Goal: Information Seeking & Learning: Find specific fact

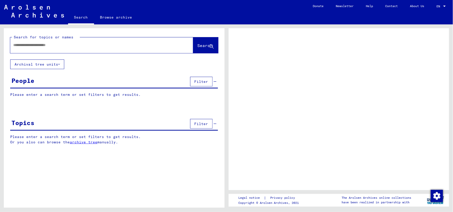
click at [137, 45] on input "text" at bounding box center [97, 45] width 168 height 5
type input "*******"
click at [199, 44] on span "Search" at bounding box center [204, 45] width 15 height 5
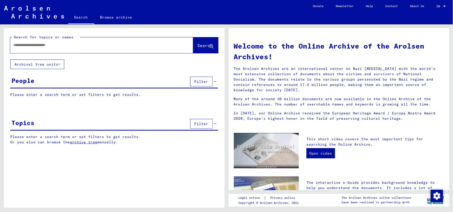
click at [174, 45] on div at bounding box center [101, 45] width 183 height 16
click at [112, 49] on div at bounding box center [94, 44] width 168 height 11
click at [84, 46] on input "text" at bounding box center [95, 45] width 165 height 5
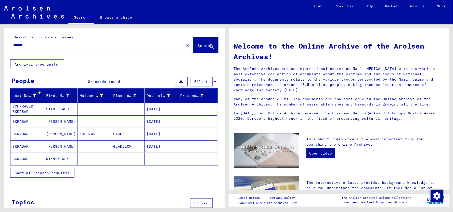
click at [54, 172] on span "Show all search results" at bounding box center [41, 173] width 53 height 5
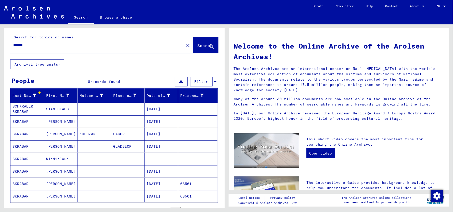
click at [154, 108] on mat-cell "[DATE]" at bounding box center [161, 109] width 34 height 12
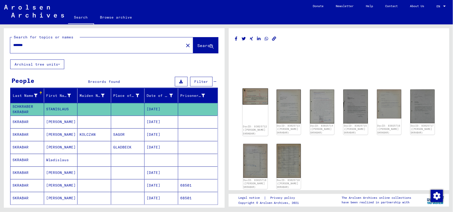
click at [249, 100] on img at bounding box center [254, 97] width 25 height 17
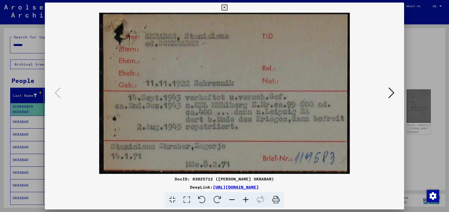
click at [394, 95] on icon at bounding box center [391, 93] width 6 height 12
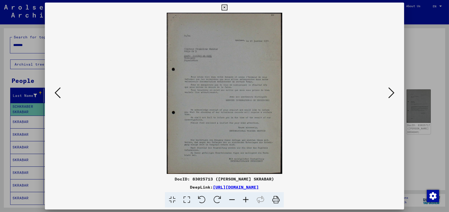
click at [394, 95] on icon at bounding box center [391, 93] width 6 height 12
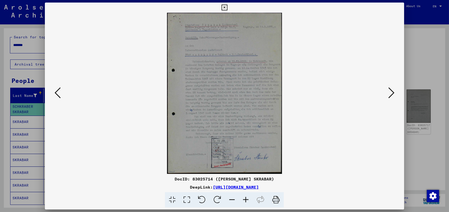
click at [394, 95] on icon at bounding box center [391, 93] width 6 height 12
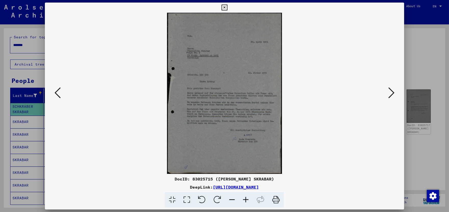
click at [394, 95] on icon at bounding box center [391, 93] width 6 height 12
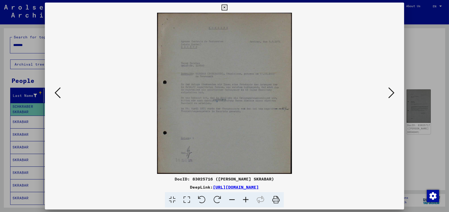
click at [394, 95] on icon at bounding box center [391, 93] width 6 height 12
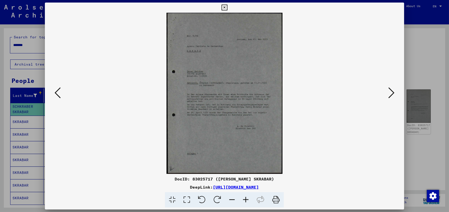
click at [394, 95] on icon at bounding box center [391, 93] width 6 height 12
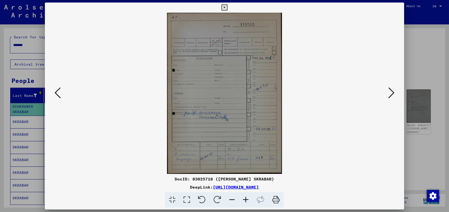
click at [393, 94] on icon at bounding box center [391, 93] width 6 height 12
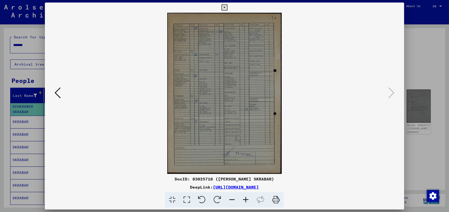
click at [226, 8] on icon at bounding box center [224, 8] width 6 height 6
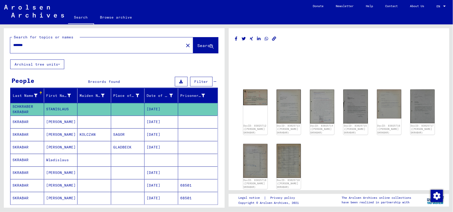
click at [13, 44] on input "*******" at bounding box center [97, 45] width 168 height 5
click at [197, 45] on span "Search" at bounding box center [204, 45] width 15 height 5
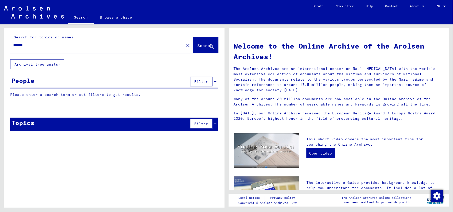
click at [197, 45] on span "Search" at bounding box center [204, 45] width 15 height 5
click at [197, 44] on span "Search" at bounding box center [204, 45] width 15 height 5
click at [15, 43] on input "*******" at bounding box center [95, 45] width 165 height 5
click at [69, 43] on input "*******" at bounding box center [95, 45] width 165 height 5
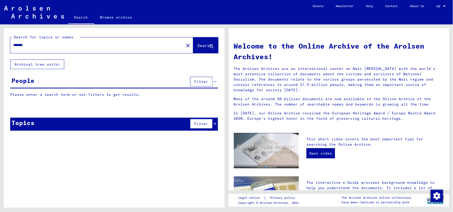
click at [197, 44] on span "Search" at bounding box center [204, 45] width 15 height 5
drag, startPoint x: 15, startPoint y: 45, endPoint x: 8, endPoint y: 46, distance: 7.0
click at [8, 46] on div "Search for topics or names ******* close Search" at bounding box center [114, 43] width 221 height 31
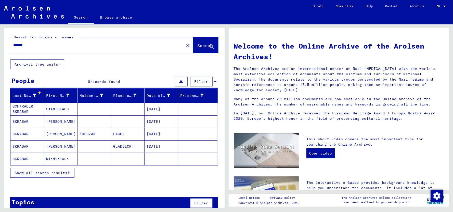
type input "*******"
click at [39, 171] on span "Show all search results" at bounding box center [41, 173] width 53 height 5
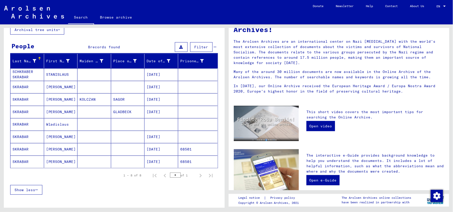
scroll to position [26, 0]
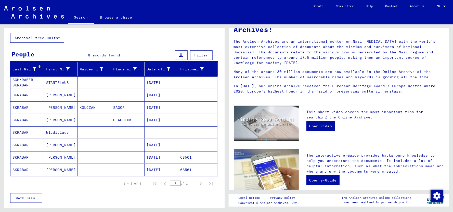
click at [147, 84] on mat-cell "[DATE]" at bounding box center [161, 83] width 34 height 12
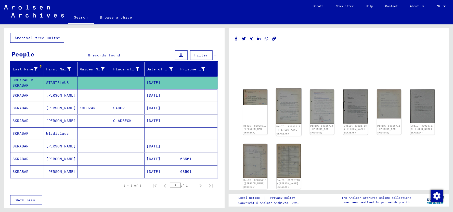
click at [293, 109] on img at bounding box center [288, 107] width 25 height 36
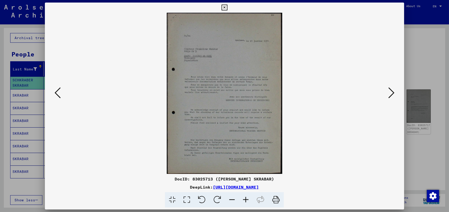
click at [246, 195] on icon at bounding box center [246, 201] width 14 height 16
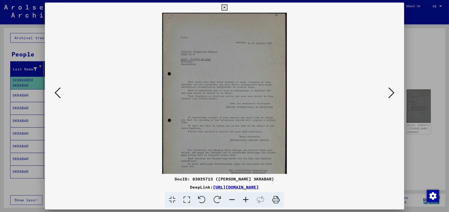
click at [246, 195] on icon at bounding box center [246, 201] width 14 height 16
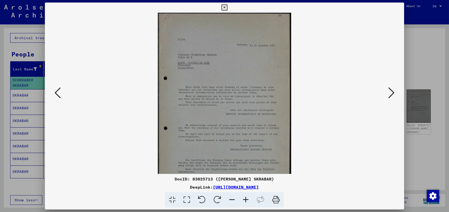
click at [246, 195] on icon at bounding box center [246, 201] width 14 height 16
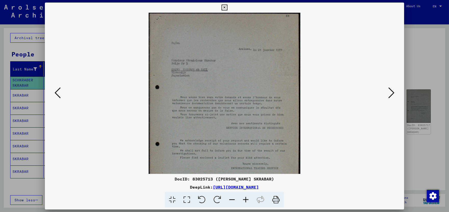
click at [246, 195] on icon at bounding box center [246, 201] width 14 height 16
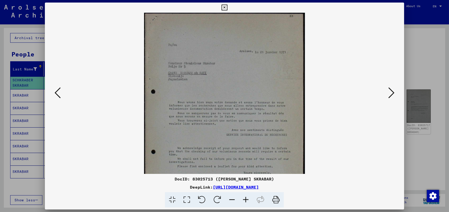
click at [246, 195] on icon at bounding box center [246, 201] width 14 height 16
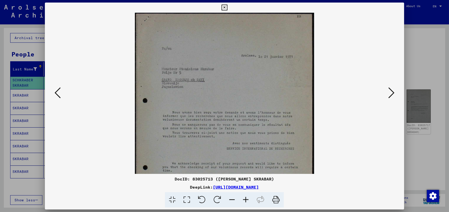
click at [246, 195] on icon at bounding box center [246, 201] width 14 height 16
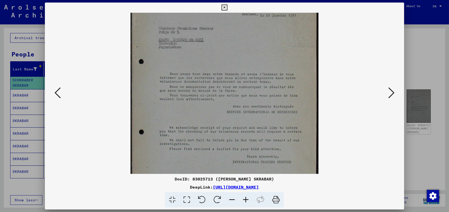
scroll to position [52, 0]
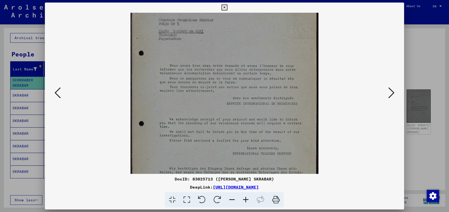
drag, startPoint x: 247, startPoint y: 152, endPoint x: 245, endPoint y: 100, distance: 52.0
click at [245, 100] on img at bounding box center [224, 92] width 188 height 263
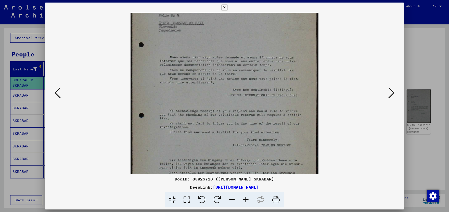
scroll to position [69, 0]
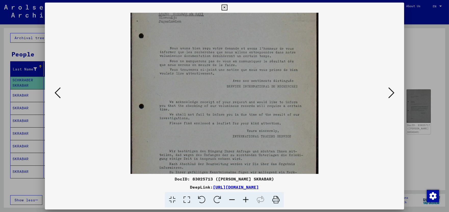
drag, startPoint x: 245, startPoint y: 131, endPoint x: 243, endPoint y: 113, distance: 17.4
click at [243, 113] on img at bounding box center [224, 74] width 188 height 263
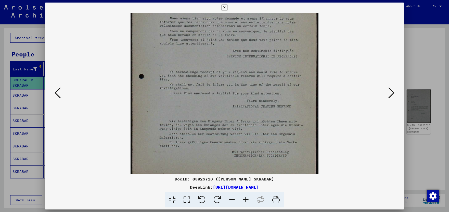
scroll to position [102, 0]
drag, startPoint x: 235, startPoint y: 135, endPoint x: 229, endPoint y: 89, distance: 46.5
click at [229, 89] on img at bounding box center [224, 42] width 188 height 263
click at [391, 95] on icon at bounding box center [391, 93] width 6 height 12
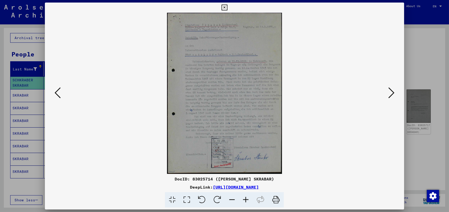
click at [246, 200] on icon at bounding box center [246, 201] width 14 height 16
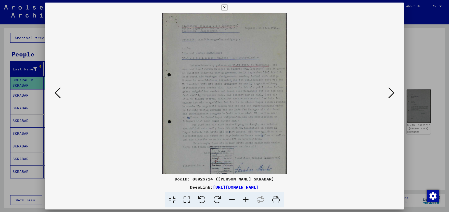
click at [246, 200] on icon at bounding box center [246, 201] width 14 height 16
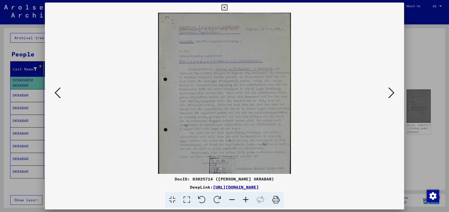
click at [246, 200] on icon at bounding box center [246, 201] width 14 height 16
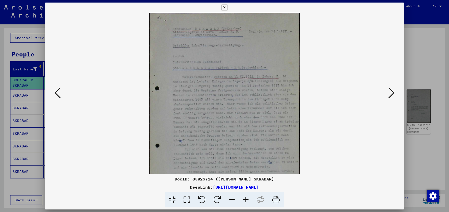
click at [246, 200] on icon at bounding box center [246, 201] width 14 height 16
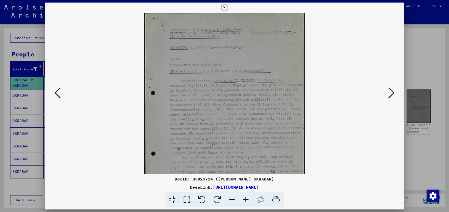
click at [246, 200] on icon at bounding box center [246, 201] width 14 height 16
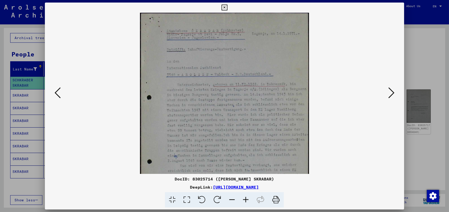
click at [246, 200] on icon at bounding box center [246, 201] width 14 height 16
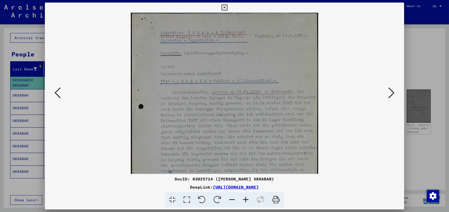
click at [246, 200] on icon at bounding box center [246, 201] width 14 height 16
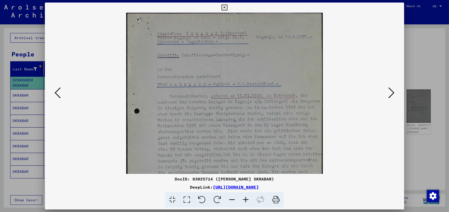
click at [246, 200] on icon at bounding box center [246, 201] width 14 height 16
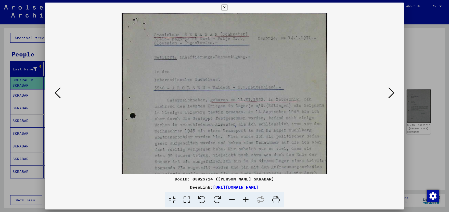
click at [246, 200] on icon at bounding box center [246, 201] width 14 height 16
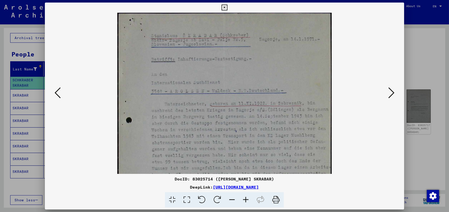
click at [246, 200] on icon at bounding box center [246, 201] width 14 height 16
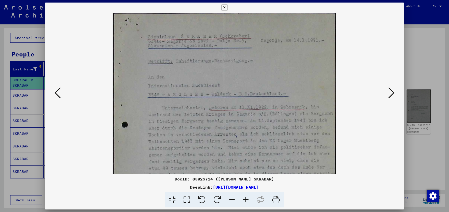
click at [246, 200] on icon at bounding box center [246, 201] width 14 height 16
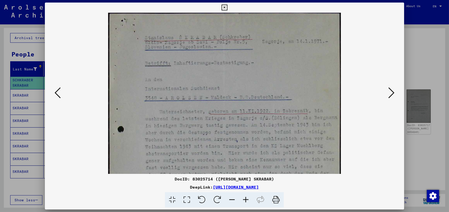
click at [246, 200] on icon at bounding box center [246, 201] width 14 height 16
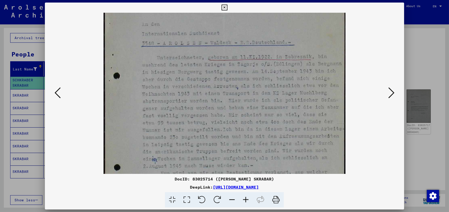
drag, startPoint x: 251, startPoint y: 157, endPoint x: 243, endPoint y: 99, distance: 58.8
click at [243, 99] on img at bounding box center [224, 125] width 242 height 340
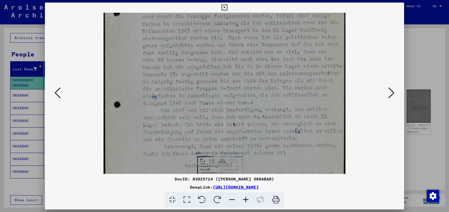
drag, startPoint x: 243, startPoint y: 140, endPoint x: 233, endPoint y: 77, distance: 63.5
click at [233, 77] on img at bounding box center [224, 62] width 242 height 340
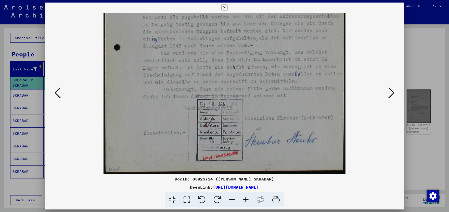
drag, startPoint x: 235, startPoint y: 129, endPoint x: 228, endPoint y: 76, distance: 53.9
click at [228, 76] on img at bounding box center [224, 4] width 242 height 340
click at [246, 199] on icon at bounding box center [246, 201] width 14 height 16
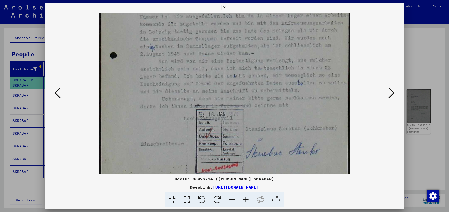
click at [246, 199] on icon at bounding box center [246, 201] width 14 height 16
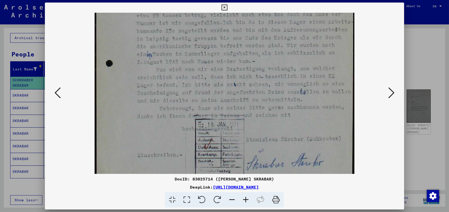
click at [389, 95] on icon at bounding box center [391, 93] width 6 height 12
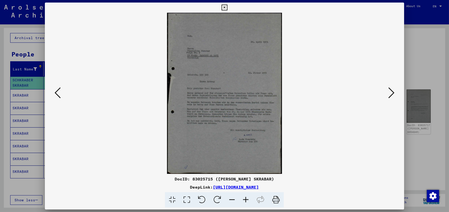
scroll to position [0, 0]
click at [247, 199] on icon at bounding box center [246, 201] width 14 height 16
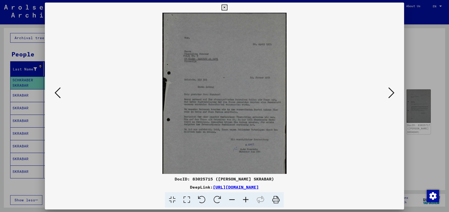
click at [247, 199] on icon at bounding box center [246, 201] width 14 height 16
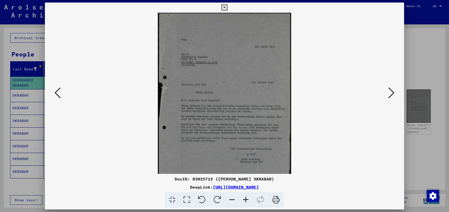
click at [247, 199] on icon at bounding box center [246, 201] width 14 height 16
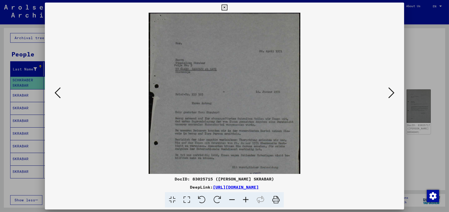
click at [247, 199] on icon at bounding box center [246, 201] width 14 height 16
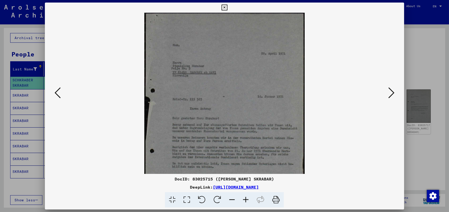
click at [247, 199] on icon at bounding box center [246, 201] width 14 height 16
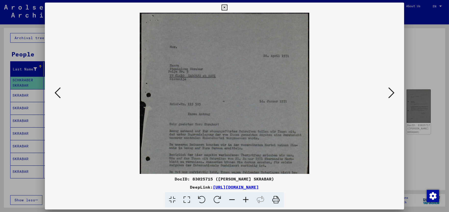
click at [247, 199] on icon at bounding box center [246, 201] width 14 height 16
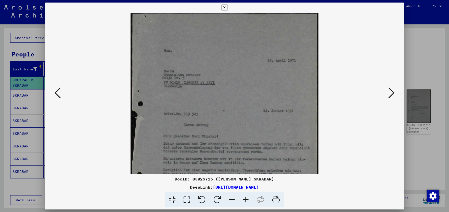
click at [247, 199] on icon at bounding box center [246, 201] width 14 height 16
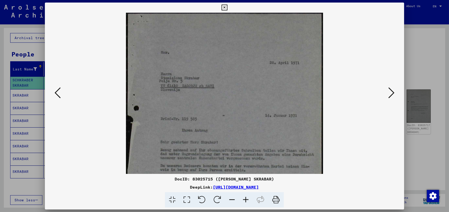
click at [247, 199] on icon at bounding box center [246, 201] width 14 height 16
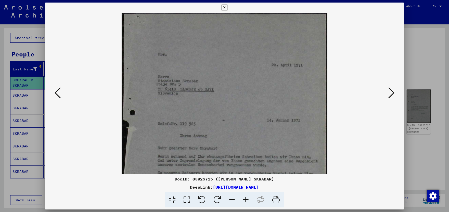
click at [247, 199] on icon at bounding box center [246, 201] width 14 height 16
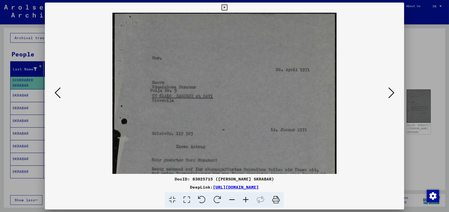
click at [247, 199] on icon at bounding box center [246, 201] width 14 height 16
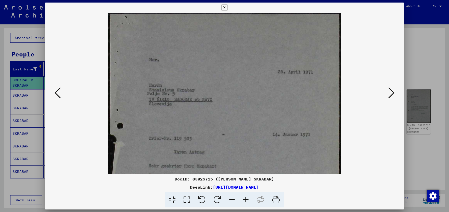
click at [247, 199] on icon at bounding box center [246, 201] width 14 height 16
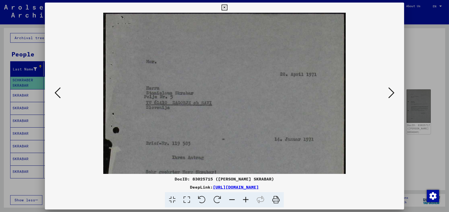
click at [247, 199] on icon at bounding box center [246, 201] width 14 height 16
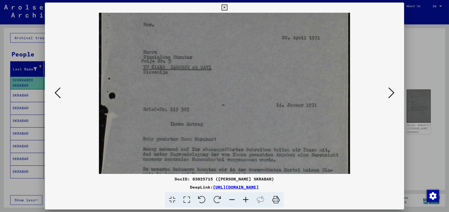
drag, startPoint x: 245, startPoint y: 155, endPoint x: 244, endPoint y: 96, distance: 58.3
click at [245, 98] on img at bounding box center [224, 150] width 251 height 353
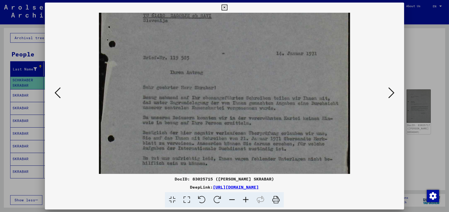
scroll to position [92, 0]
drag, startPoint x: 251, startPoint y: 129, endPoint x: 249, endPoint y: 94, distance: 34.9
click at [249, 94] on img at bounding box center [224, 97] width 251 height 353
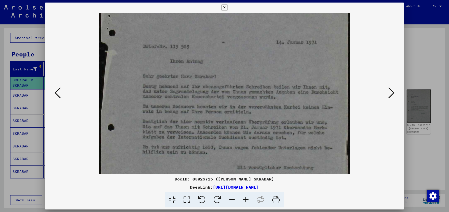
drag, startPoint x: 249, startPoint y: 123, endPoint x: 248, endPoint y: 113, distance: 10.0
click at [248, 113] on img at bounding box center [224, 87] width 251 height 353
click at [391, 93] on icon at bounding box center [391, 93] width 6 height 12
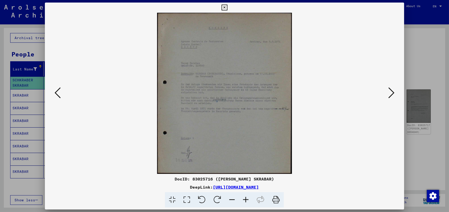
scroll to position [0, 0]
click at [244, 198] on icon at bounding box center [246, 201] width 14 height 16
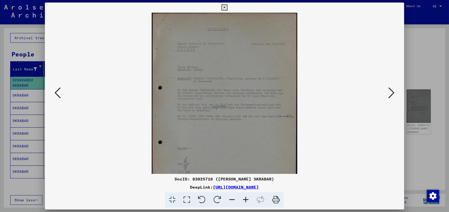
click at [244, 198] on icon at bounding box center [246, 201] width 14 height 16
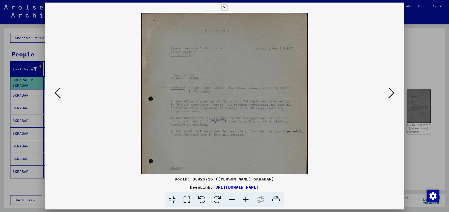
click at [244, 198] on icon at bounding box center [246, 201] width 14 height 16
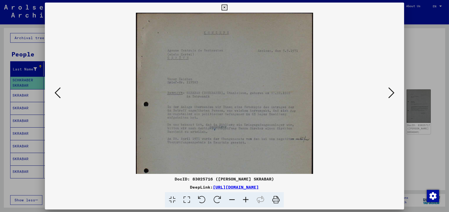
click at [244, 198] on icon at bounding box center [246, 201] width 14 height 16
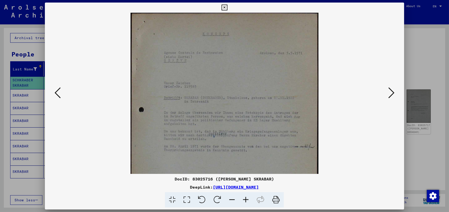
click at [244, 198] on icon at bounding box center [246, 201] width 14 height 16
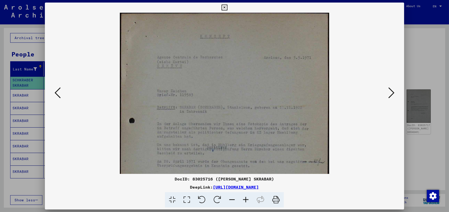
click at [244, 198] on icon at bounding box center [246, 201] width 14 height 16
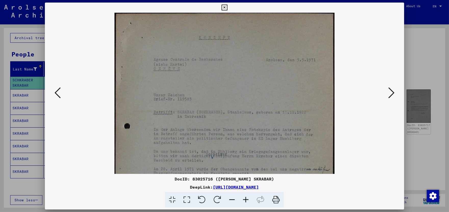
click at [244, 198] on icon at bounding box center [246, 201] width 14 height 16
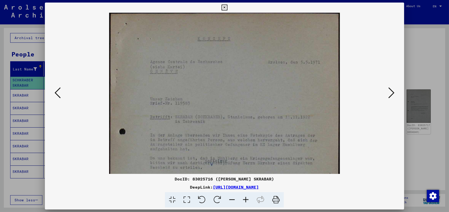
click at [244, 198] on icon at bounding box center [246, 201] width 14 height 16
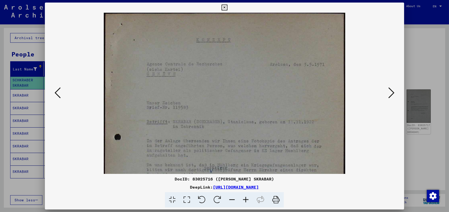
click at [244, 198] on icon at bounding box center [246, 201] width 14 height 16
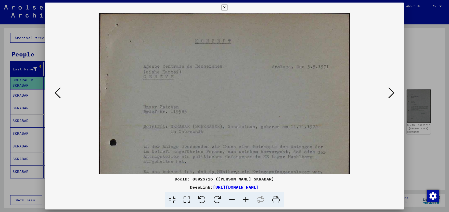
click at [244, 198] on icon at bounding box center [246, 201] width 14 height 16
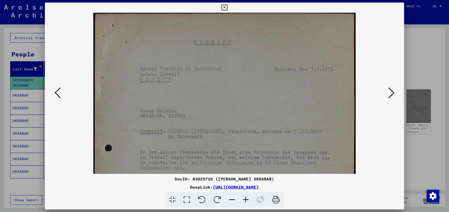
click at [244, 198] on icon at bounding box center [246, 201] width 14 height 16
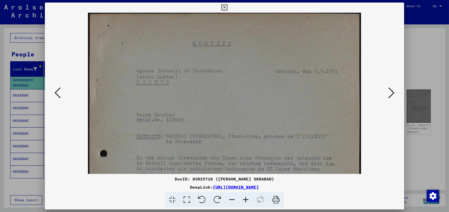
click at [244, 198] on icon at bounding box center [246, 201] width 14 height 16
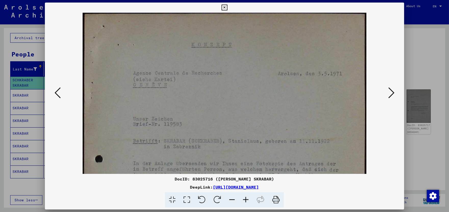
click at [244, 198] on icon at bounding box center [246, 201] width 14 height 16
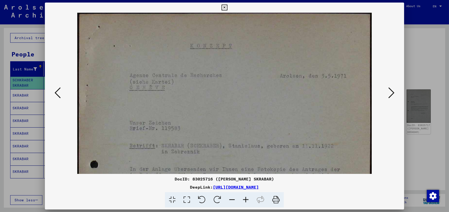
click at [244, 198] on icon at bounding box center [246, 201] width 14 height 16
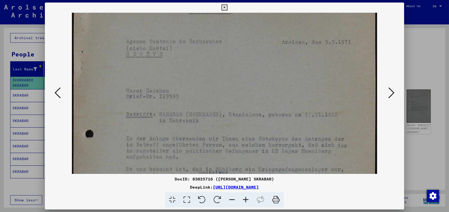
scroll to position [42, 0]
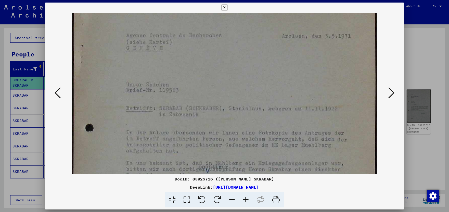
drag, startPoint x: 234, startPoint y: 150, endPoint x: 235, endPoint y: 107, distance: 42.6
click at [235, 107] on img at bounding box center [224, 152] width 305 height 365
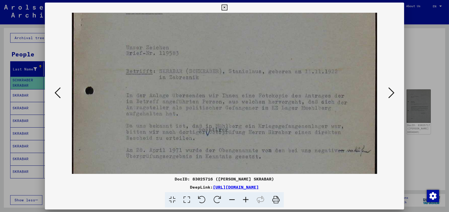
scroll to position [80, 0]
drag, startPoint x: 236, startPoint y: 131, endPoint x: 236, endPoint y: 93, distance: 37.7
click at [236, 93] on img at bounding box center [224, 115] width 305 height 365
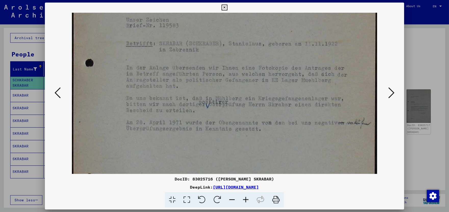
scroll to position [108, 0]
drag, startPoint x: 248, startPoint y: 131, endPoint x: 240, endPoint y: 103, distance: 29.0
click at [240, 103] on img at bounding box center [224, 87] width 305 height 365
click at [393, 90] on icon at bounding box center [391, 93] width 6 height 12
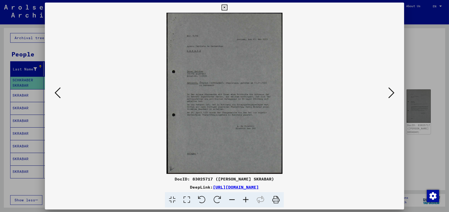
click at [243, 200] on icon at bounding box center [246, 201] width 14 height 16
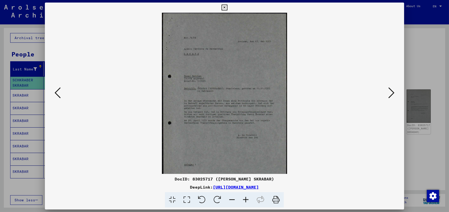
click at [243, 200] on icon at bounding box center [246, 201] width 14 height 16
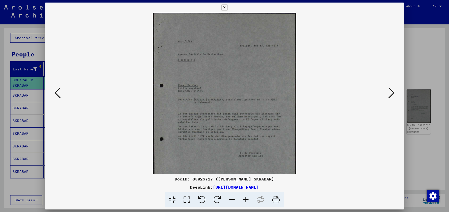
click at [243, 200] on icon at bounding box center [246, 201] width 14 height 16
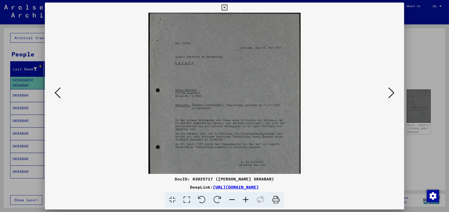
click at [243, 200] on icon at bounding box center [246, 201] width 14 height 16
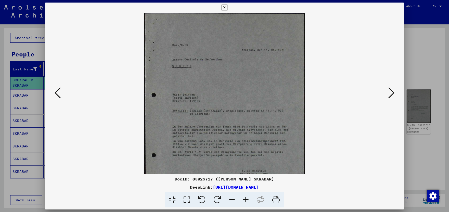
click at [243, 200] on icon at bounding box center [246, 201] width 14 height 16
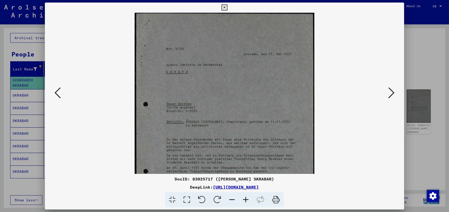
click at [243, 200] on icon at bounding box center [246, 201] width 14 height 16
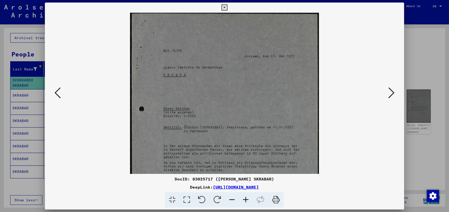
click at [243, 200] on icon at bounding box center [246, 201] width 14 height 16
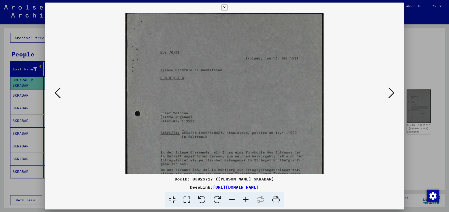
click at [243, 200] on icon at bounding box center [246, 201] width 14 height 16
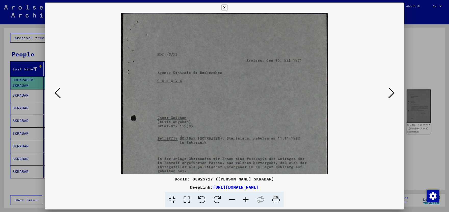
click at [243, 200] on icon at bounding box center [246, 201] width 14 height 16
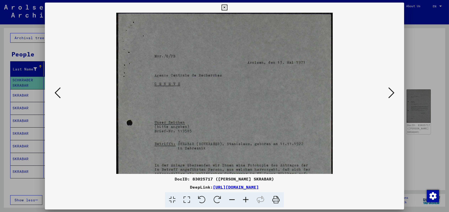
click at [243, 200] on icon at bounding box center [246, 201] width 14 height 16
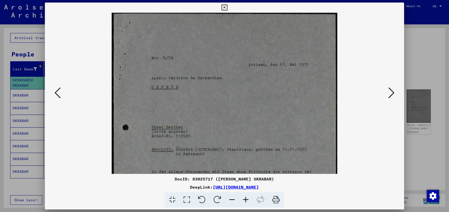
click at [243, 200] on icon at bounding box center [246, 201] width 14 height 16
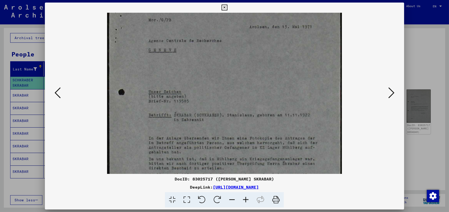
drag, startPoint x: 242, startPoint y: 134, endPoint x: 236, endPoint y: 108, distance: 26.6
click at [237, 108] on img at bounding box center [224, 136] width 235 height 327
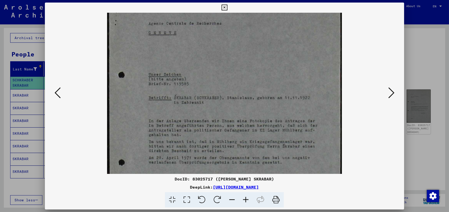
click at [393, 97] on icon at bounding box center [391, 93] width 6 height 12
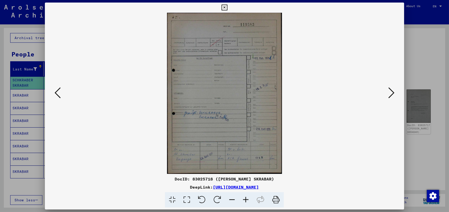
click at [56, 95] on icon at bounding box center [58, 93] width 6 height 12
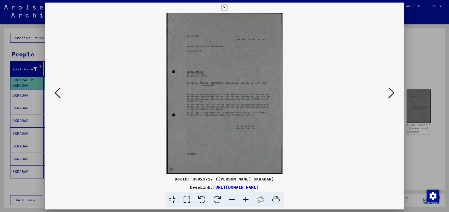
click at [244, 199] on icon at bounding box center [246, 201] width 14 height 16
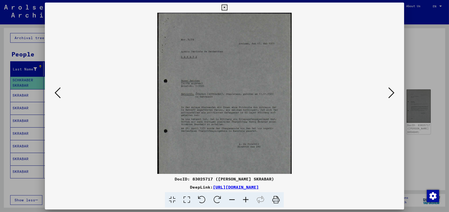
click at [244, 199] on icon at bounding box center [246, 201] width 14 height 16
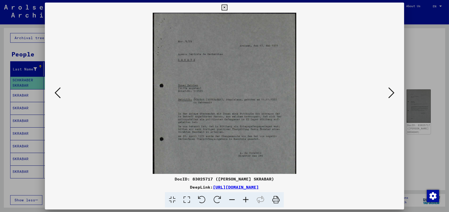
click at [244, 199] on icon at bounding box center [246, 201] width 14 height 16
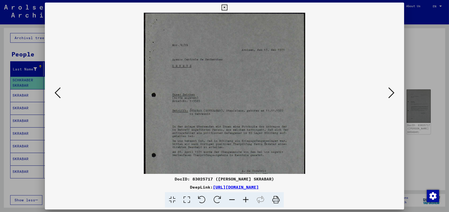
click at [244, 199] on icon at bounding box center [246, 201] width 14 height 16
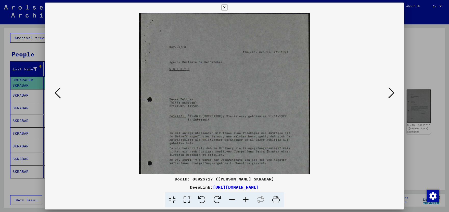
click at [244, 199] on icon at bounding box center [246, 201] width 14 height 16
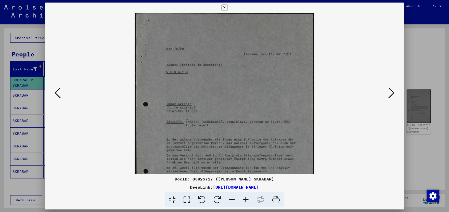
click at [244, 199] on icon at bounding box center [246, 201] width 14 height 16
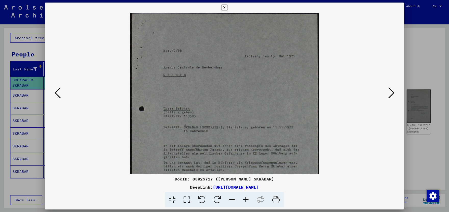
click at [244, 199] on icon at bounding box center [246, 201] width 14 height 16
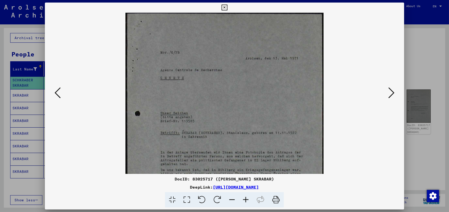
click at [244, 199] on icon at bounding box center [246, 201] width 14 height 16
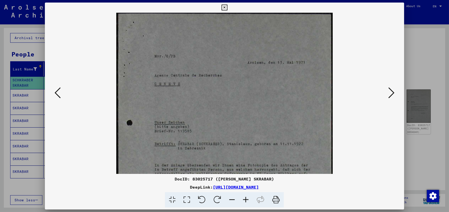
click at [244, 199] on icon at bounding box center [246, 201] width 14 height 16
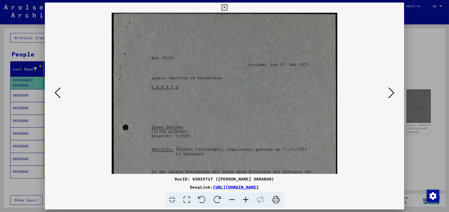
click at [244, 199] on icon at bounding box center [246, 201] width 14 height 16
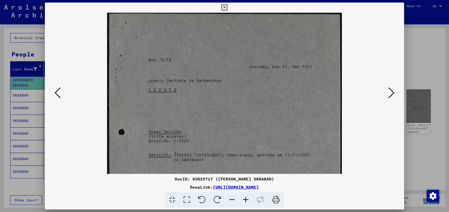
click at [244, 199] on icon at bounding box center [246, 201] width 14 height 16
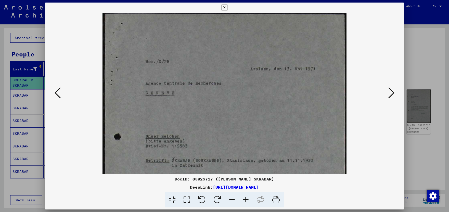
click at [244, 199] on icon at bounding box center [246, 201] width 14 height 16
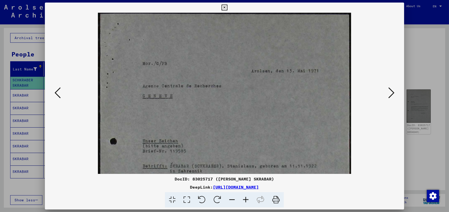
click at [244, 199] on icon at bounding box center [246, 201] width 14 height 16
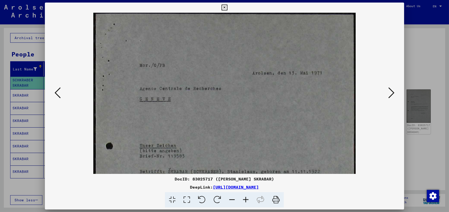
click at [393, 96] on icon at bounding box center [391, 93] width 6 height 12
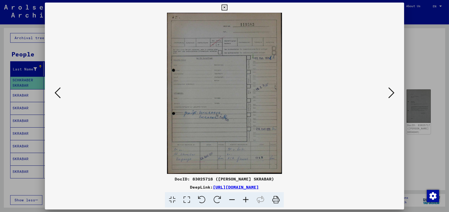
click at [246, 201] on icon at bounding box center [246, 201] width 14 height 16
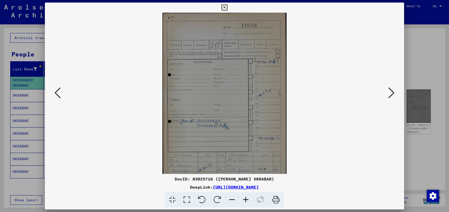
click at [246, 201] on icon at bounding box center [246, 201] width 14 height 16
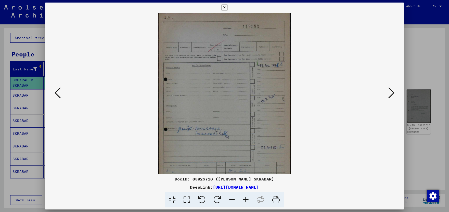
click at [246, 201] on icon at bounding box center [246, 201] width 14 height 16
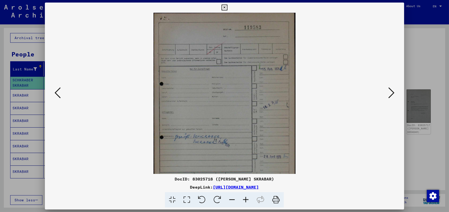
click at [246, 201] on icon at bounding box center [246, 201] width 14 height 16
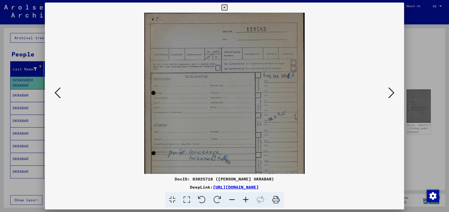
click at [246, 201] on icon at bounding box center [246, 201] width 14 height 16
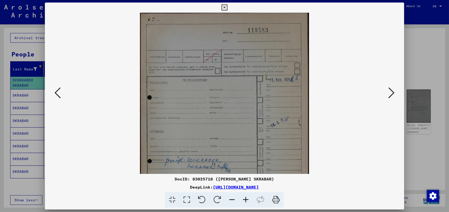
click at [246, 201] on icon at bounding box center [246, 201] width 14 height 16
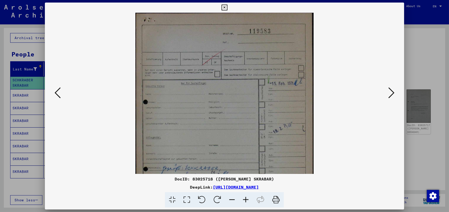
click at [246, 201] on icon at bounding box center [246, 201] width 14 height 16
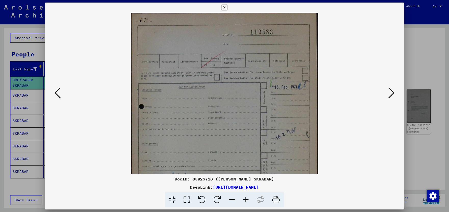
click at [246, 201] on icon at bounding box center [246, 201] width 14 height 16
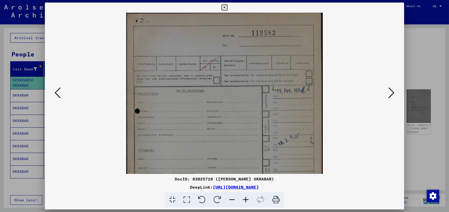
click at [246, 201] on icon at bounding box center [246, 201] width 14 height 16
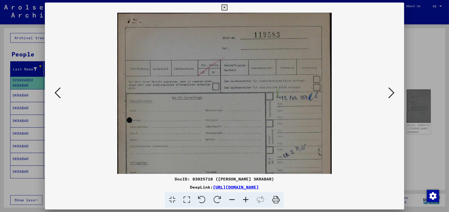
click at [246, 201] on icon at bounding box center [246, 201] width 14 height 16
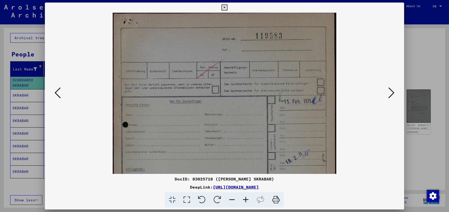
click at [246, 201] on icon at bounding box center [246, 201] width 14 height 16
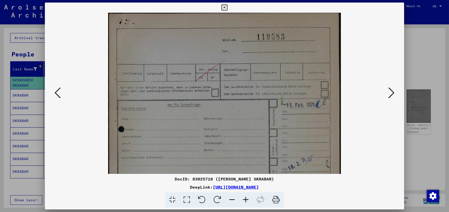
click at [246, 201] on icon at bounding box center [246, 201] width 14 height 16
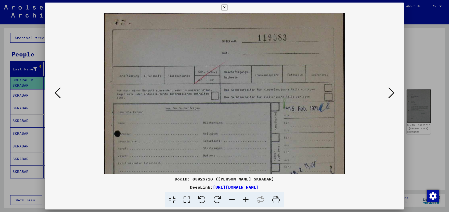
click at [246, 201] on icon at bounding box center [246, 201] width 14 height 16
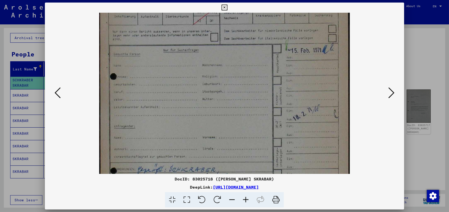
drag, startPoint x: 236, startPoint y: 154, endPoint x: 234, endPoint y: 85, distance: 69.1
click at [235, 90] on img at bounding box center [224, 127] width 250 height 353
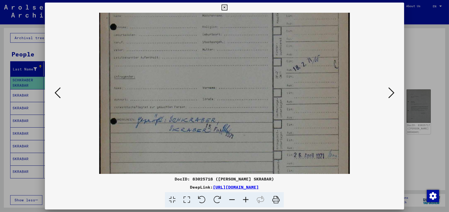
scroll to position [113, 0]
drag, startPoint x: 233, startPoint y: 121, endPoint x: 228, endPoint y: 73, distance: 48.4
click at [228, 73] on img at bounding box center [224, 76] width 250 height 353
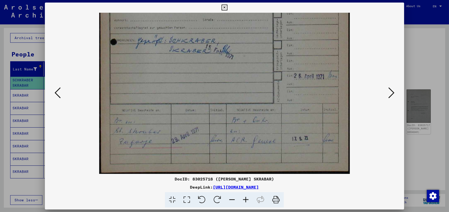
drag, startPoint x: 242, startPoint y: 138, endPoint x: 218, endPoint y: 54, distance: 87.2
click at [390, 95] on icon at bounding box center [391, 93] width 6 height 12
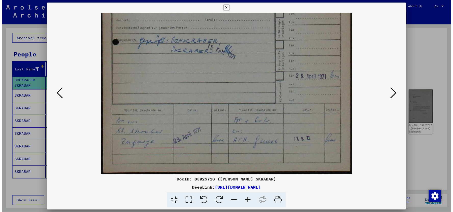
scroll to position [0, 0]
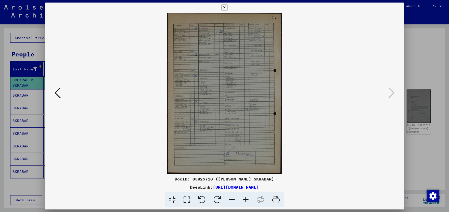
click at [223, 8] on icon at bounding box center [224, 8] width 6 height 6
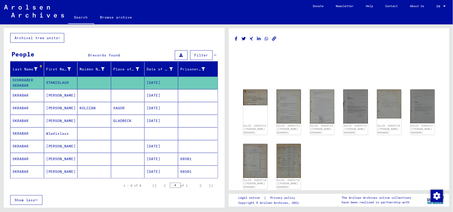
click at [66, 156] on mat-cell "[PERSON_NAME]" at bounding box center [61, 159] width 34 height 12
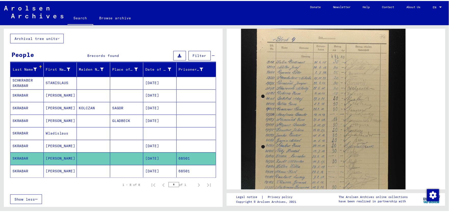
scroll to position [129, 0]
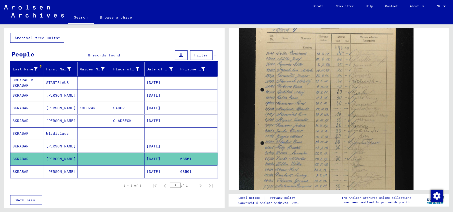
click at [276, 97] on img at bounding box center [326, 141] width 174 height 262
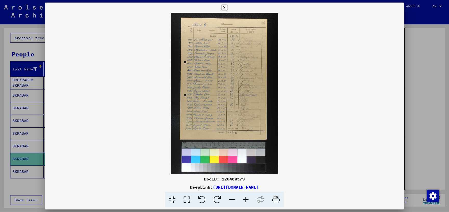
click at [246, 199] on icon at bounding box center [246, 201] width 14 height 16
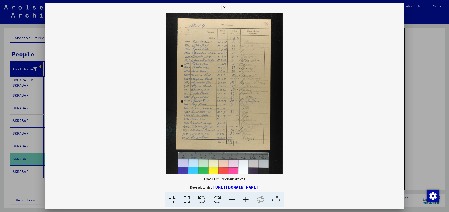
click at [246, 199] on icon at bounding box center [246, 201] width 14 height 16
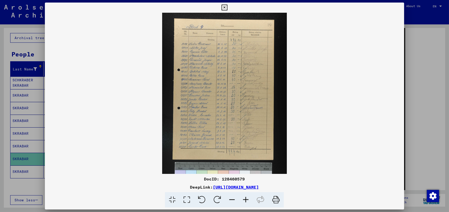
click at [246, 199] on icon at bounding box center [246, 201] width 14 height 16
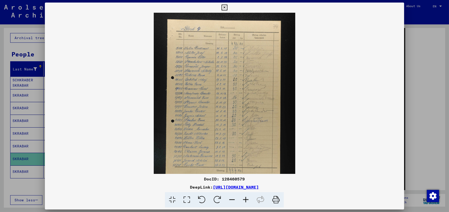
click at [246, 199] on icon at bounding box center [246, 201] width 14 height 16
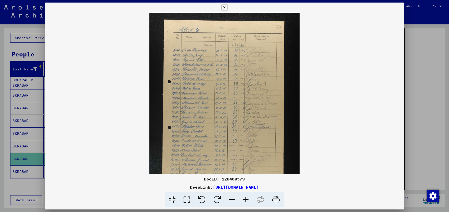
click at [246, 199] on icon at bounding box center [246, 201] width 14 height 16
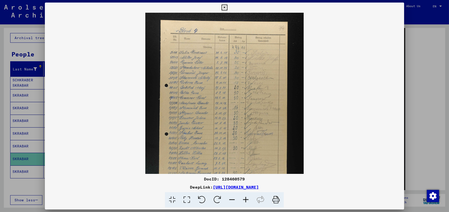
click at [246, 199] on icon at bounding box center [246, 201] width 14 height 16
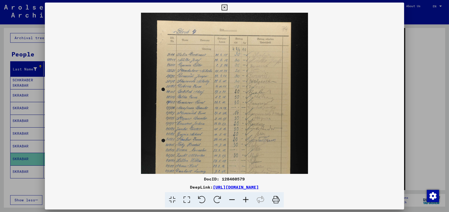
click at [246, 199] on icon at bounding box center [246, 201] width 14 height 16
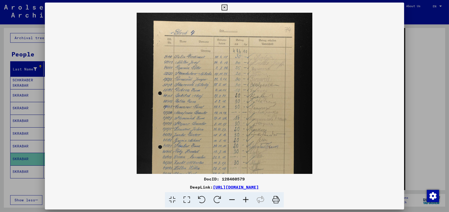
click at [246, 199] on icon at bounding box center [246, 201] width 14 height 16
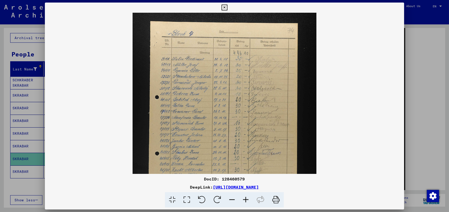
click at [246, 199] on icon at bounding box center [246, 201] width 14 height 16
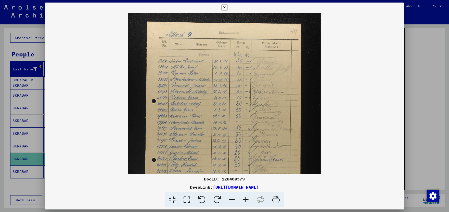
click at [246, 199] on icon at bounding box center [246, 201] width 14 height 16
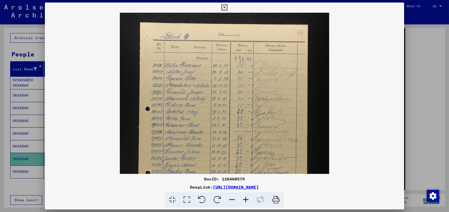
click at [246, 199] on icon at bounding box center [246, 201] width 14 height 16
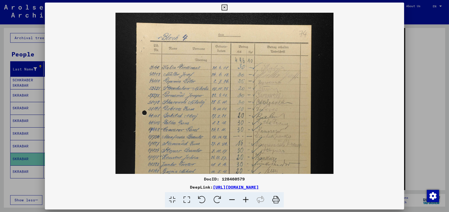
click at [246, 199] on icon at bounding box center [246, 201] width 14 height 16
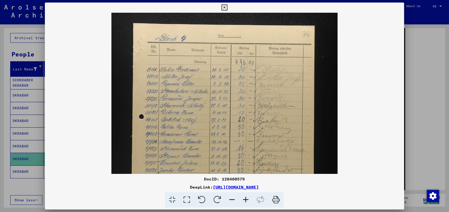
click at [246, 199] on icon at bounding box center [246, 201] width 14 height 16
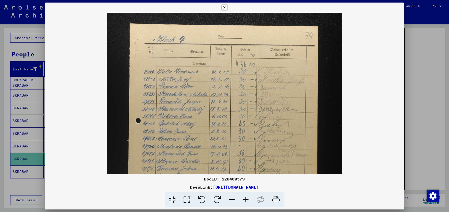
click at [246, 199] on icon at bounding box center [246, 201] width 14 height 16
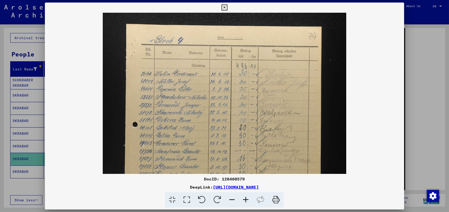
click at [246, 199] on icon at bounding box center [246, 201] width 14 height 16
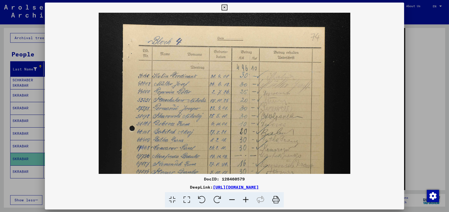
click at [246, 199] on icon at bounding box center [246, 201] width 14 height 16
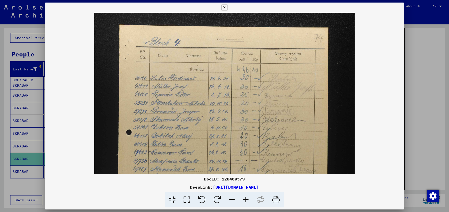
click at [246, 199] on icon at bounding box center [246, 201] width 14 height 16
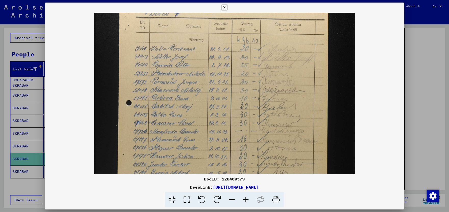
scroll to position [41, 0]
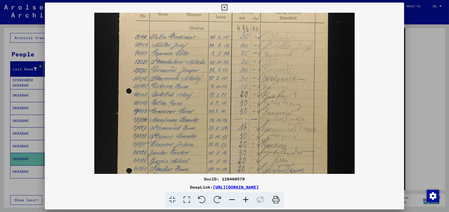
drag, startPoint x: 192, startPoint y: 128, endPoint x: 191, endPoint y: 87, distance: 40.8
click at [191, 87] on img at bounding box center [224, 166] width 260 height 391
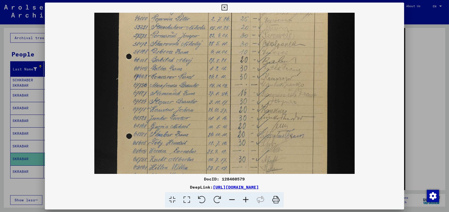
scroll to position [77, 0]
drag, startPoint x: 192, startPoint y: 124, endPoint x: 192, endPoint y: 88, distance: 35.7
click at [192, 88] on img at bounding box center [224, 130] width 260 height 391
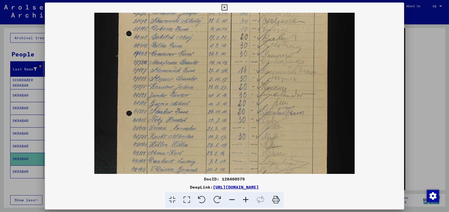
scroll to position [102, 0]
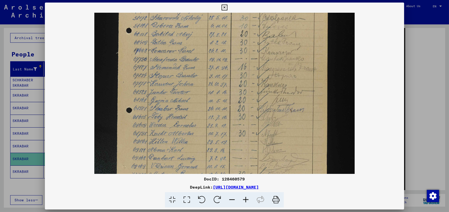
drag, startPoint x: 192, startPoint y: 115, endPoint x: 192, endPoint y: 91, distance: 24.2
click at [192, 91] on img at bounding box center [224, 106] width 260 height 391
click at [246, 201] on icon at bounding box center [246, 201] width 14 height 16
click at [185, 197] on icon at bounding box center [186, 201] width 15 height 16
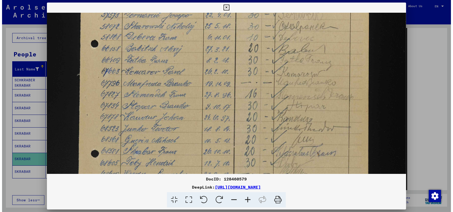
scroll to position [155, 0]
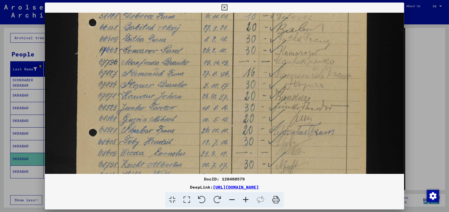
drag, startPoint x: 254, startPoint y: 154, endPoint x: 247, endPoint y: 101, distance: 53.4
click at [247, 101] on img at bounding box center [224, 126] width 359 height 539
click at [225, 8] on icon at bounding box center [224, 8] width 6 height 6
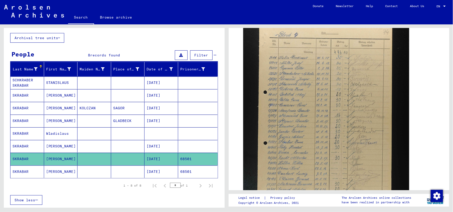
click at [111, 170] on mat-cell at bounding box center [128, 172] width 34 height 12
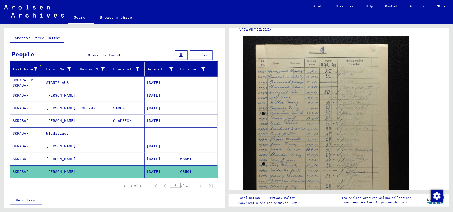
scroll to position [56, 0]
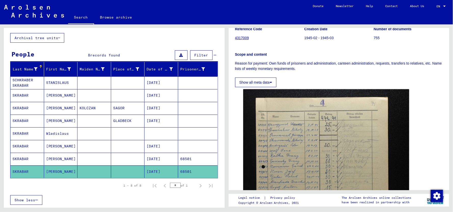
click at [60, 108] on mat-cell "[PERSON_NAME]" at bounding box center [61, 108] width 34 height 12
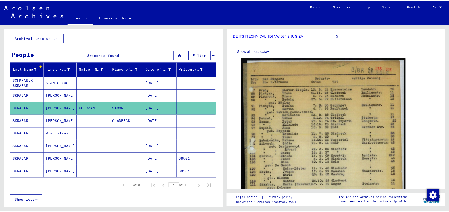
scroll to position [117, 0]
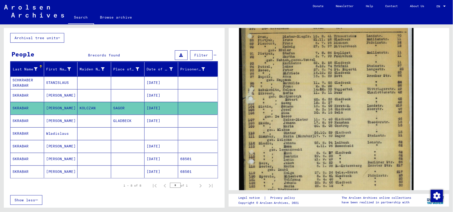
click at [327, 107] on img at bounding box center [326, 123] width 174 height 240
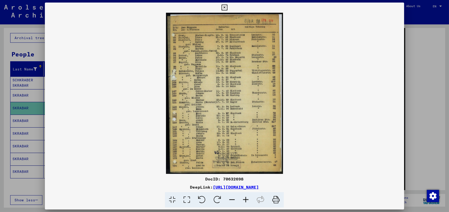
click at [242, 199] on icon at bounding box center [246, 201] width 14 height 16
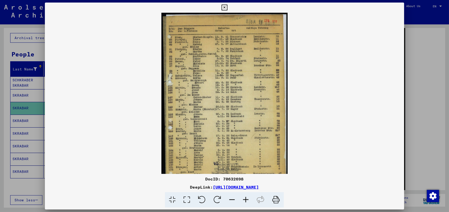
click at [243, 199] on icon at bounding box center [246, 201] width 14 height 16
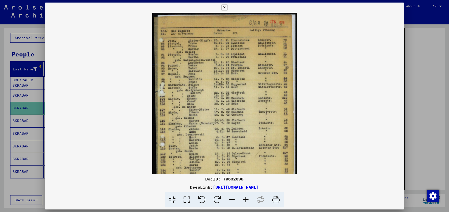
click at [244, 199] on icon at bounding box center [246, 201] width 14 height 16
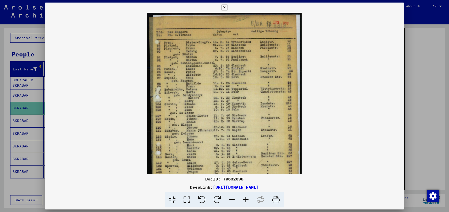
click at [244, 199] on icon at bounding box center [246, 201] width 14 height 16
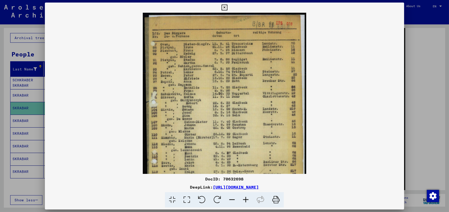
click at [244, 199] on icon at bounding box center [246, 201] width 14 height 16
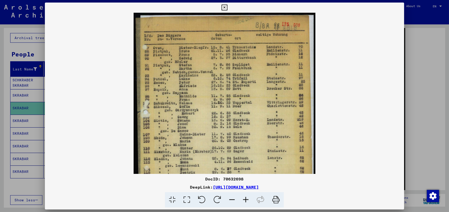
click at [244, 199] on icon at bounding box center [246, 201] width 14 height 16
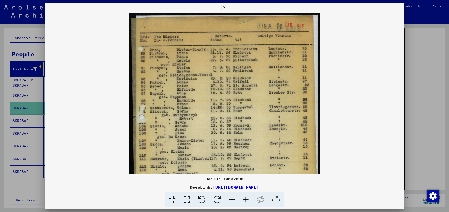
click at [244, 199] on icon at bounding box center [246, 201] width 14 height 16
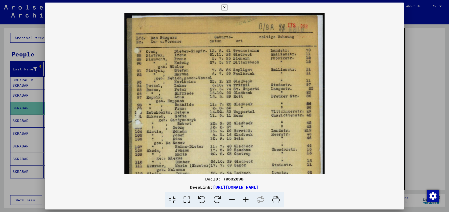
click at [244, 199] on icon at bounding box center [246, 201] width 14 height 16
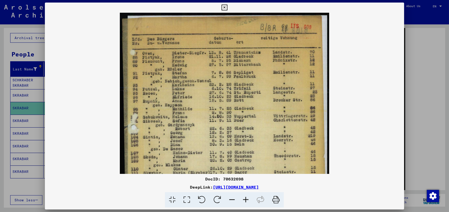
click at [244, 199] on icon at bounding box center [246, 201] width 14 height 16
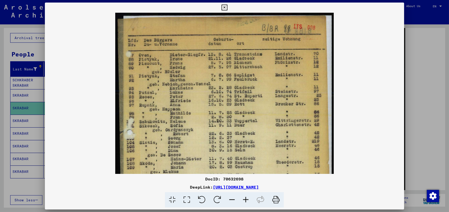
click at [244, 199] on icon at bounding box center [246, 201] width 14 height 16
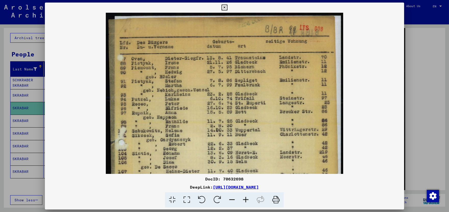
click at [244, 199] on icon at bounding box center [246, 201] width 14 height 16
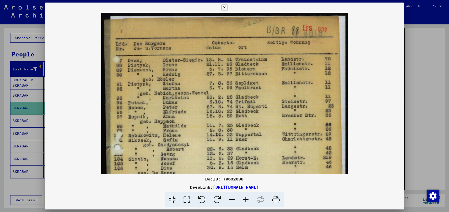
click at [244, 199] on icon at bounding box center [246, 201] width 14 height 16
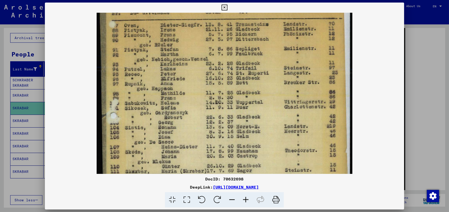
scroll to position [43, 0]
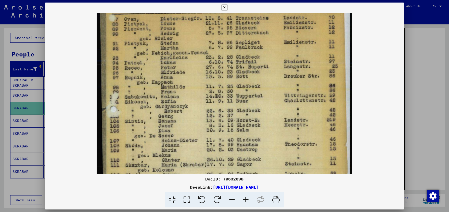
drag, startPoint x: 224, startPoint y: 130, endPoint x: 228, endPoint y: 87, distance: 43.5
click at [228, 87] on img at bounding box center [225, 145] width 256 height 353
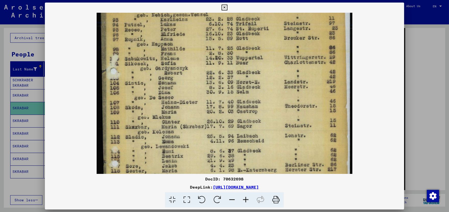
drag, startPoint x: 228, startPoint y: 133, endPoint x: 228, endPoint y: 95, distance: 38.0
click at [228, 95] on img at bounding box center [225, 107] width 256 height 353
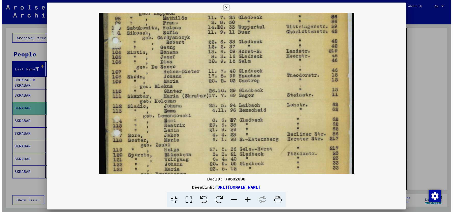
scroll to position [113, 0]
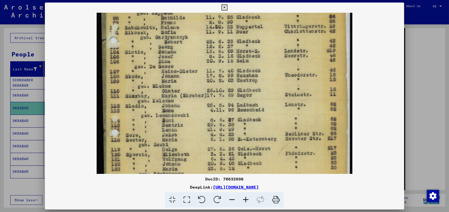
drag, startPoint x: 212, startPoint y: 128, endPoint x: 214, endPoint y: 97, distance: 31.1
click at [214, 97] on img at bounding box center [225, 76] width 256 height 353
click at [224, 9] on icon at bounding box center [224, 8] width 6 height 6
